Goal: Find contact information: Find contact information

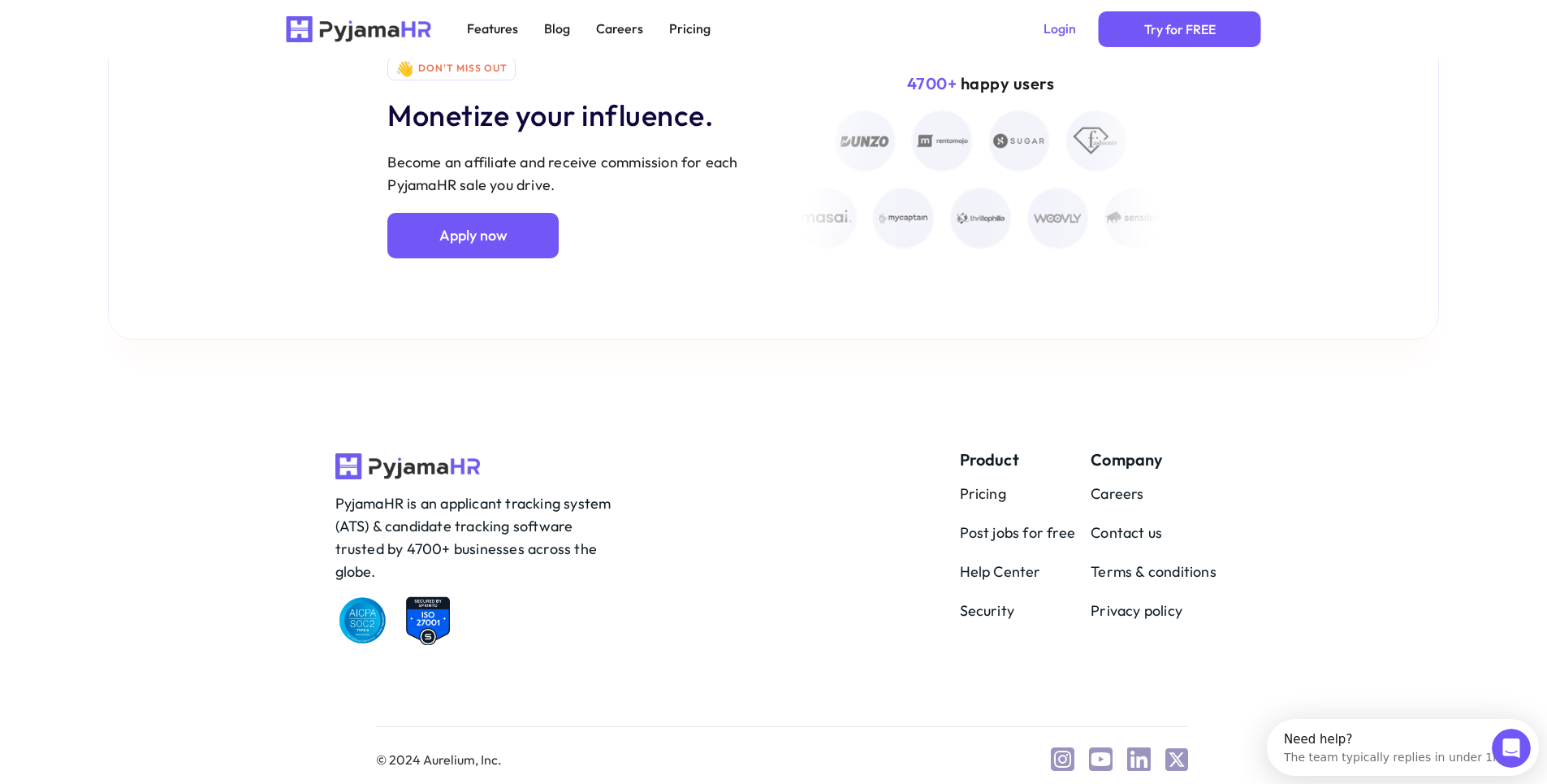
click at [1130, 519] on div "Company Careers Contact us Terms & conditions Privacy policy" at bounding box center [1153, 537] width 126 height 169
click at [1131, 534] on p "Contact us" at bounding box center [1127, 532] width 75 height 23
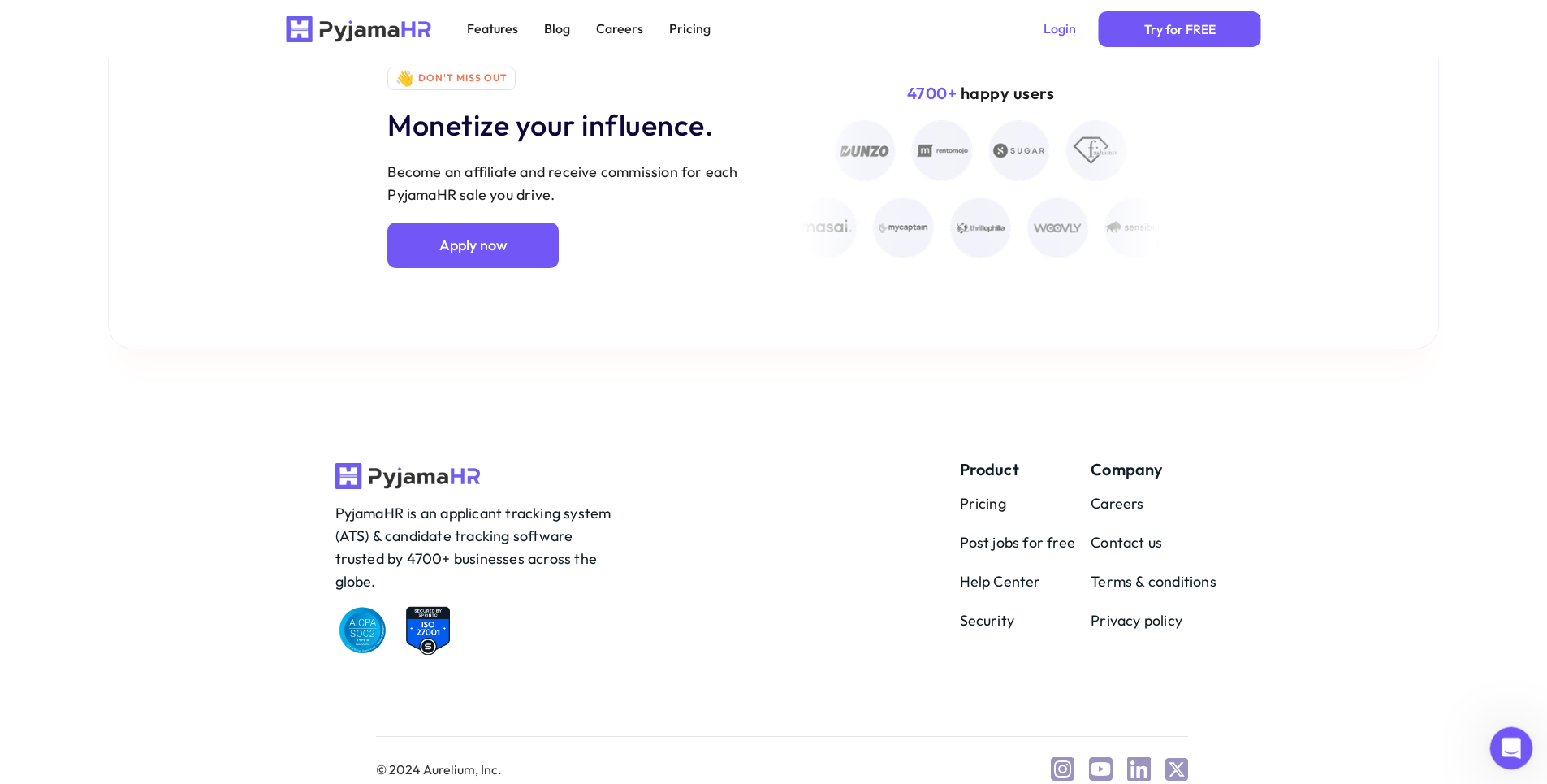
click at [1505, 759] on div "Open Intercom Messenger" at bounding box center [1509, 746] width 54 height 54
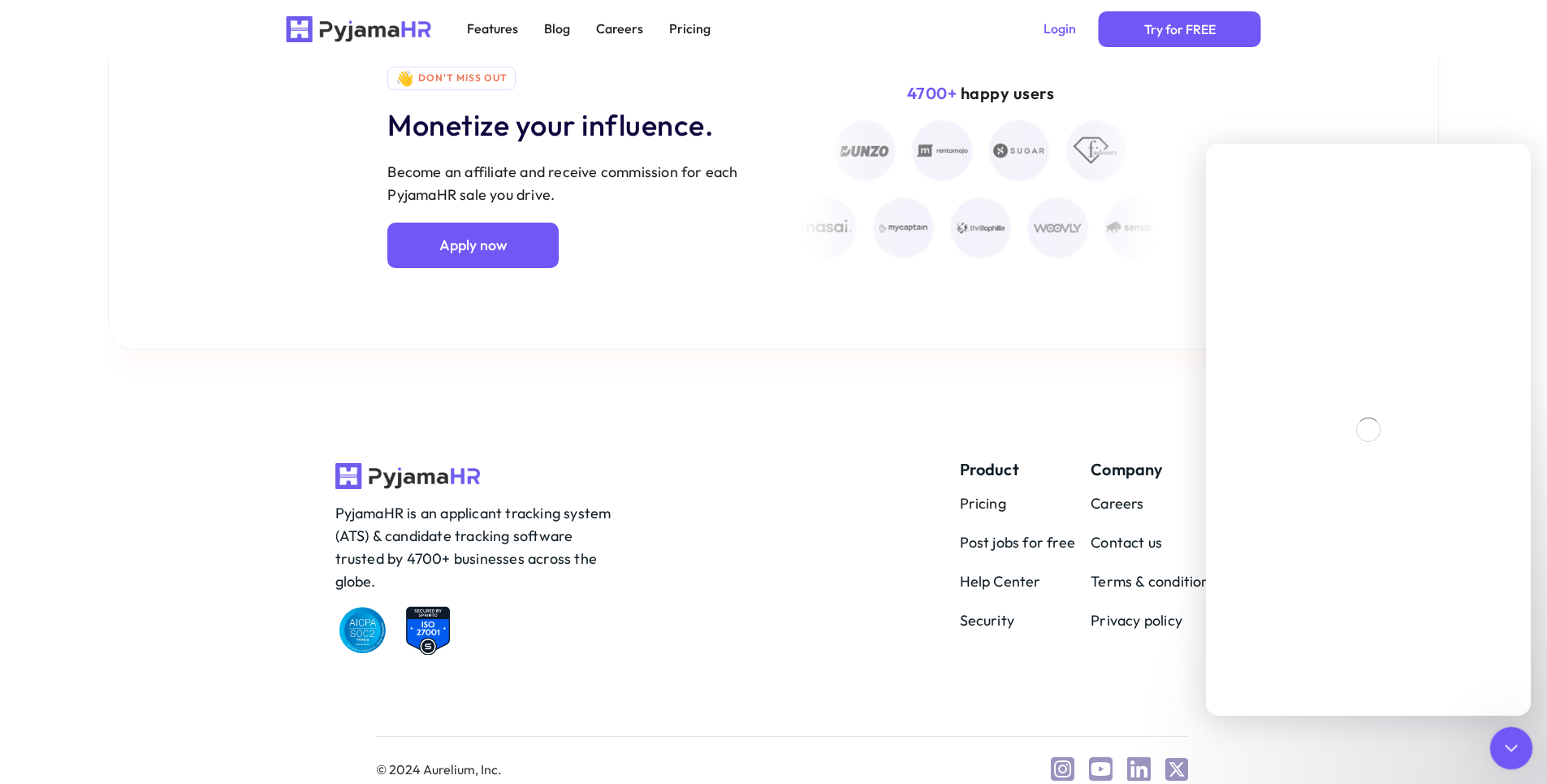
scroll to position [0, 0]
click at [1503, 165] on icon "Close" at bounding box center [1505, 164] width 13 height 13
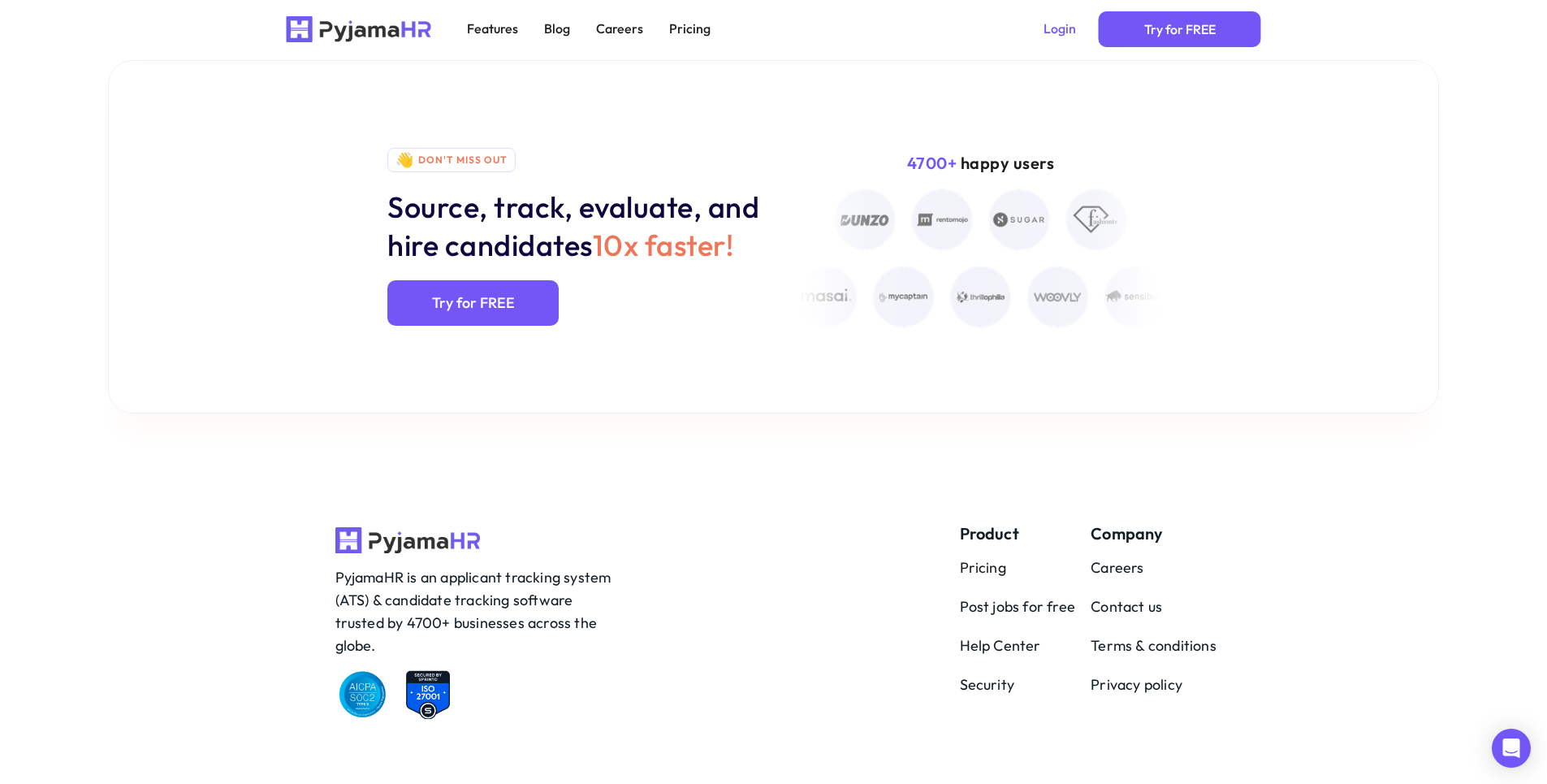
scroll to position [1592, 0]
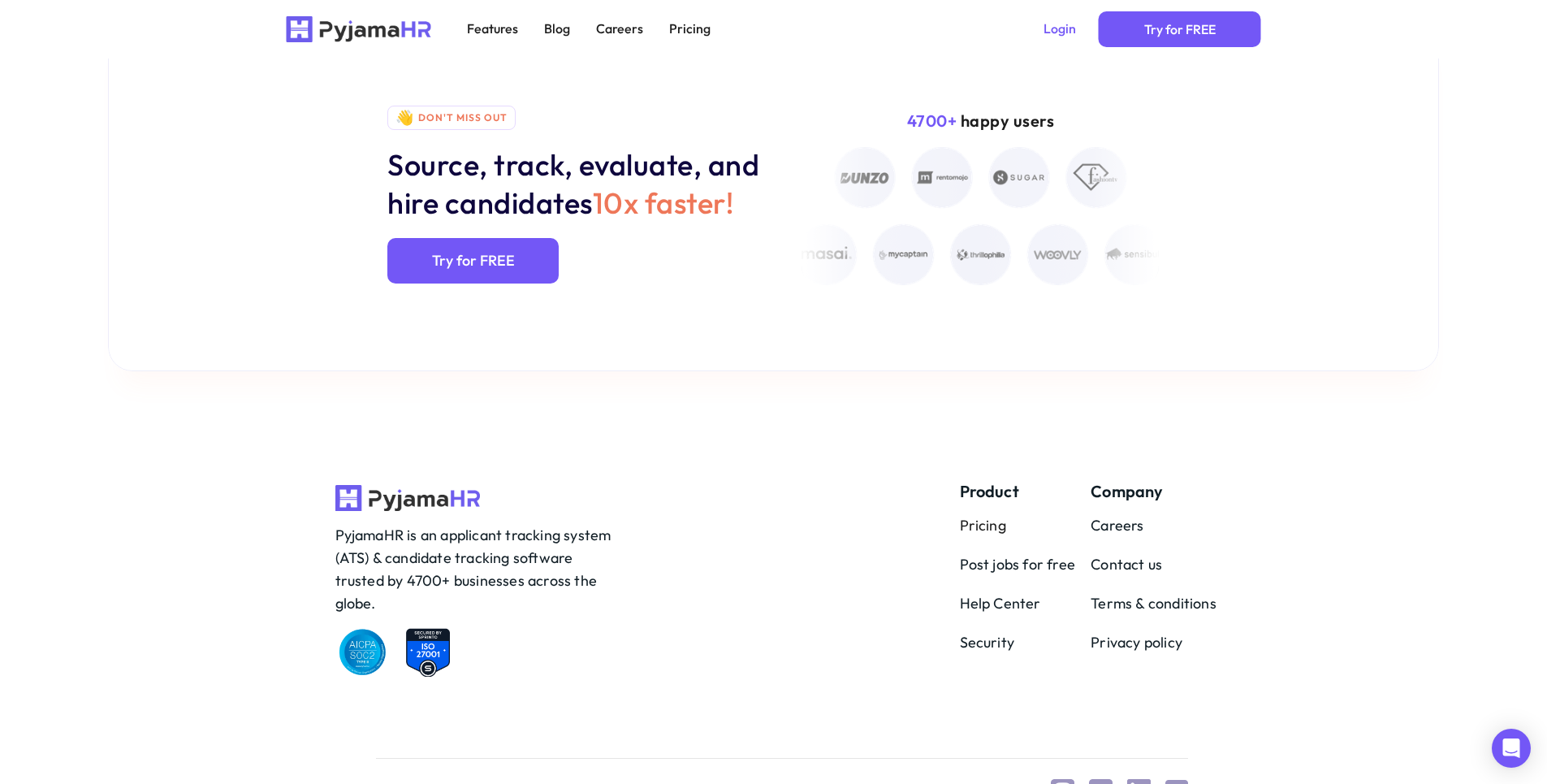
click at [1005, 592] on p "Help Center" at bounding box center [1026, 603] width 132 height 23
